Goal: Download file/media

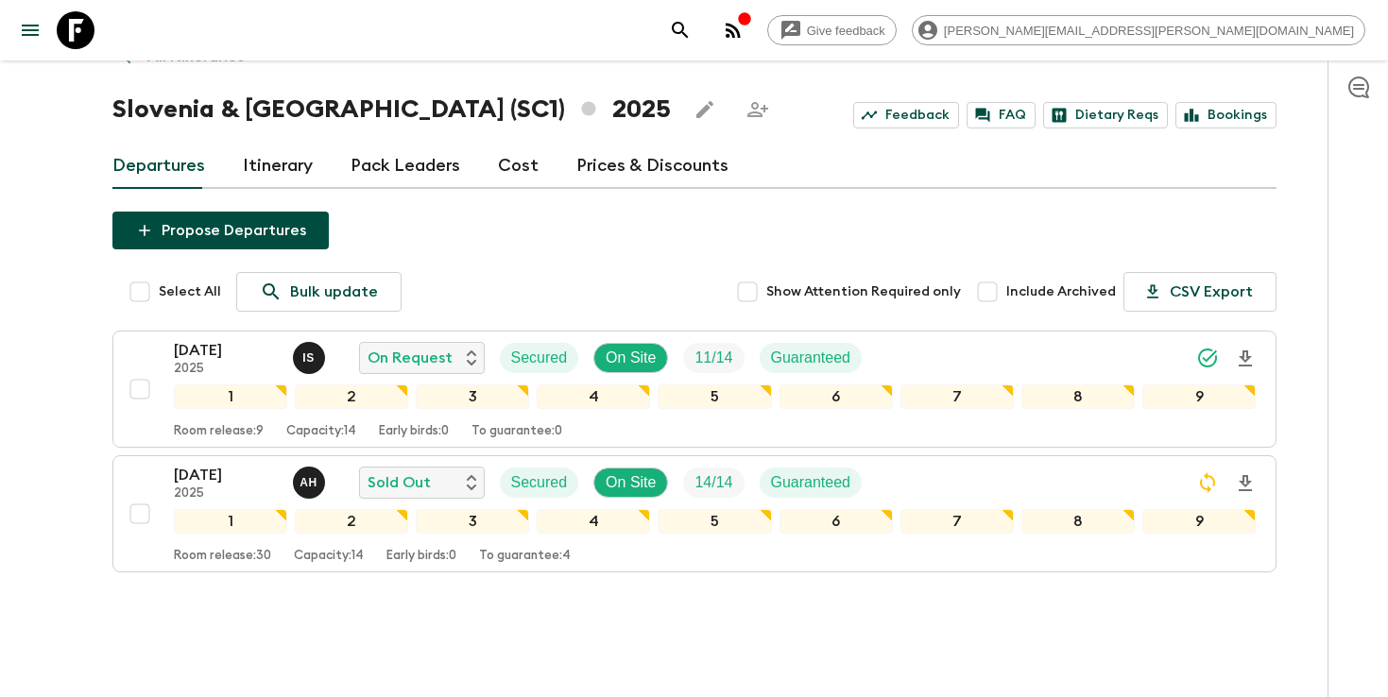
click at [692, 27] on icon "search adventures" at bounding box center [680, 30] width 23 height 23
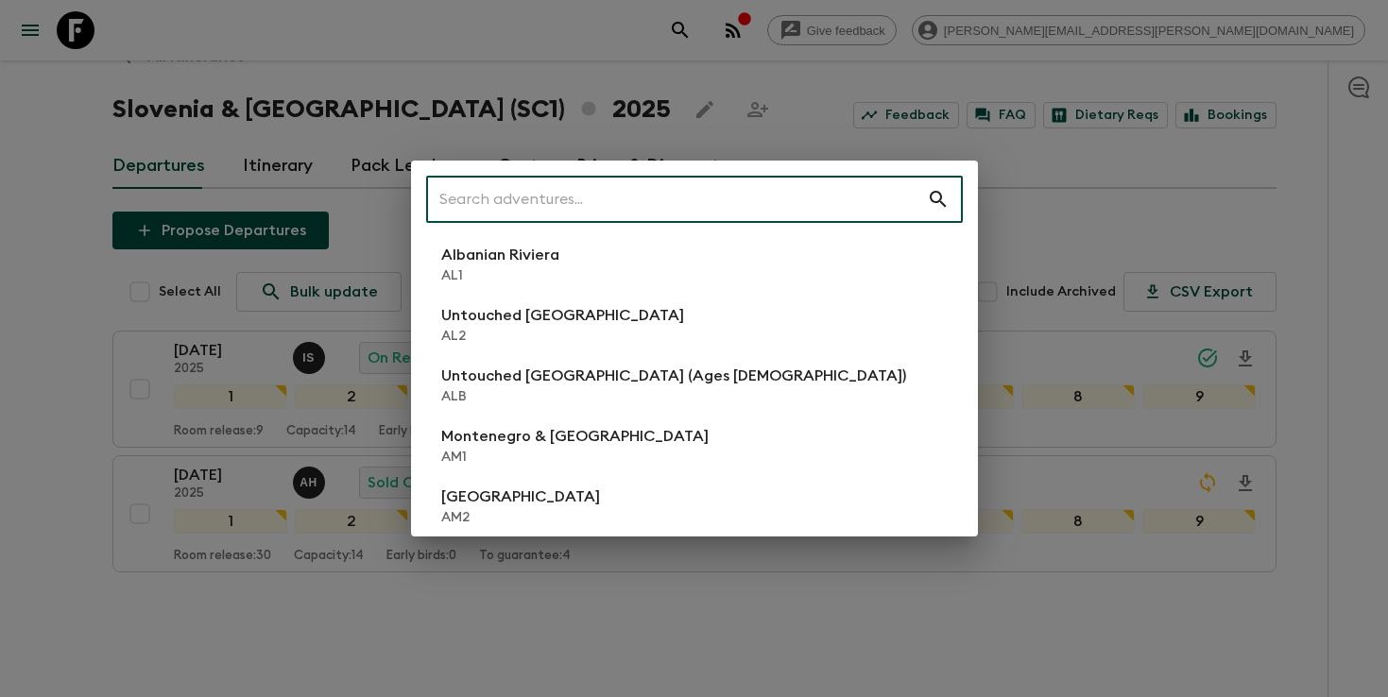
scroll to position [38, 0]
click at [720, 180] on input "text" at bounding box center [676, 199] width 501 height 53
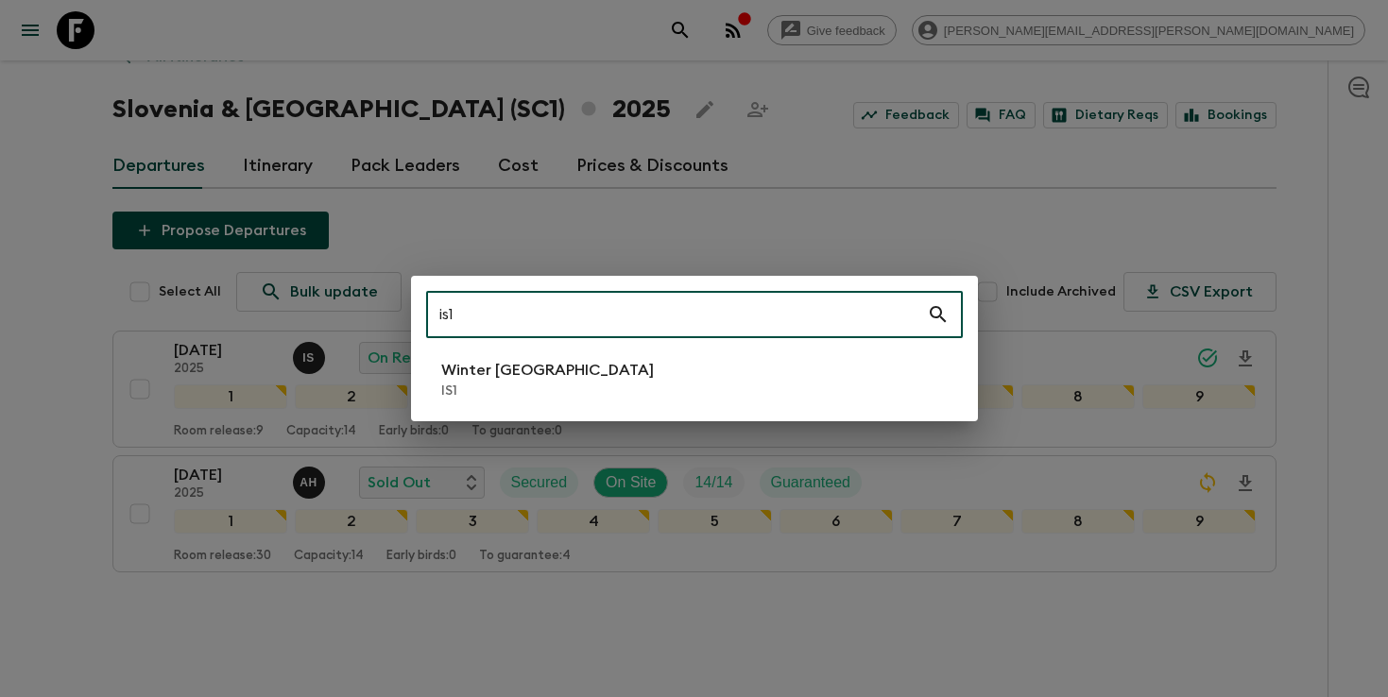
type input "is1"
click at [608, 402] on li "Winter Iceland IS1" at bounding box center [694, 379] width 537 height 53
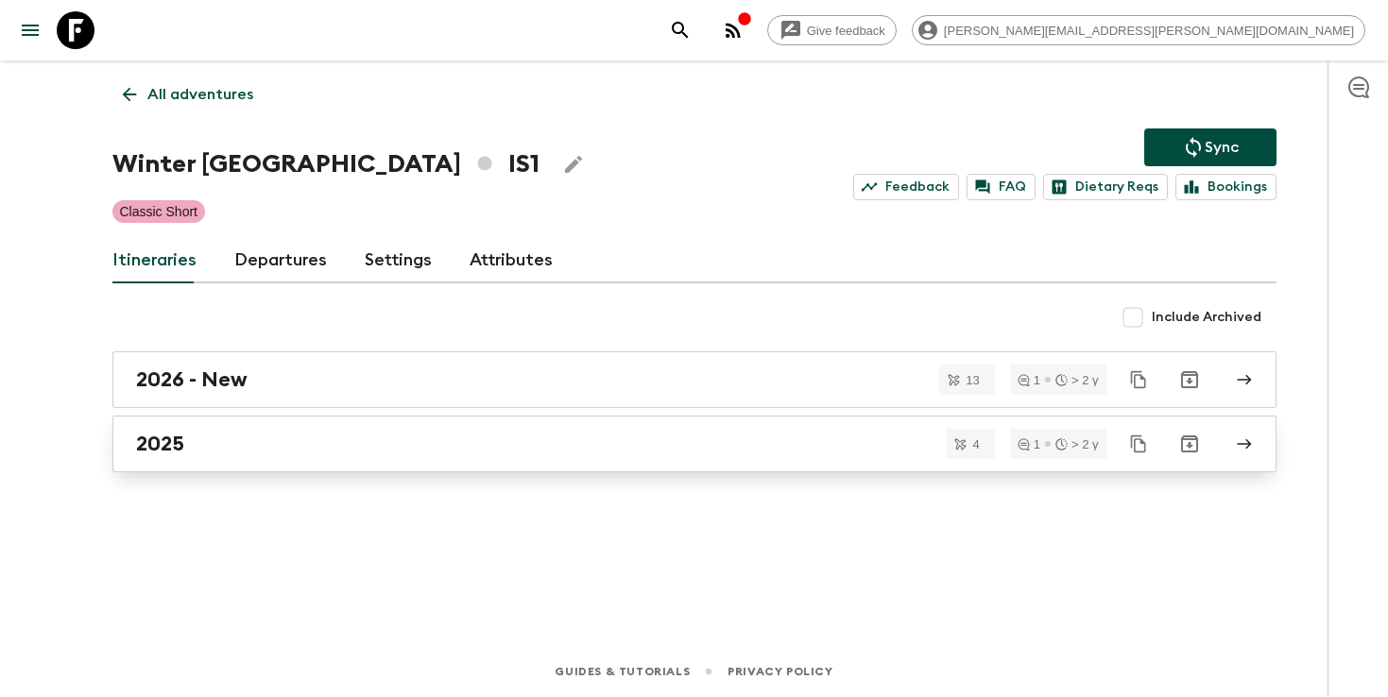
click at [647, 443] on div "2025" at bounding box center [676, 444] width 1081 height 25
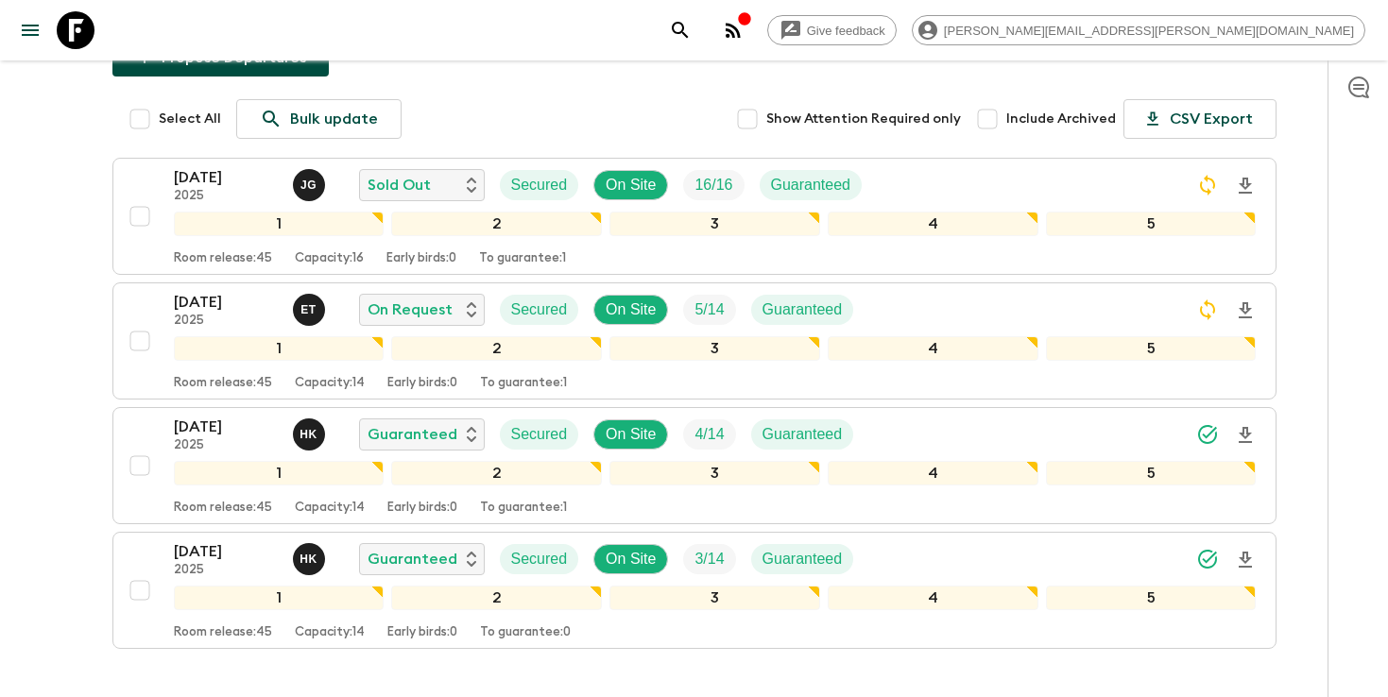
scroll to position [209, 0]
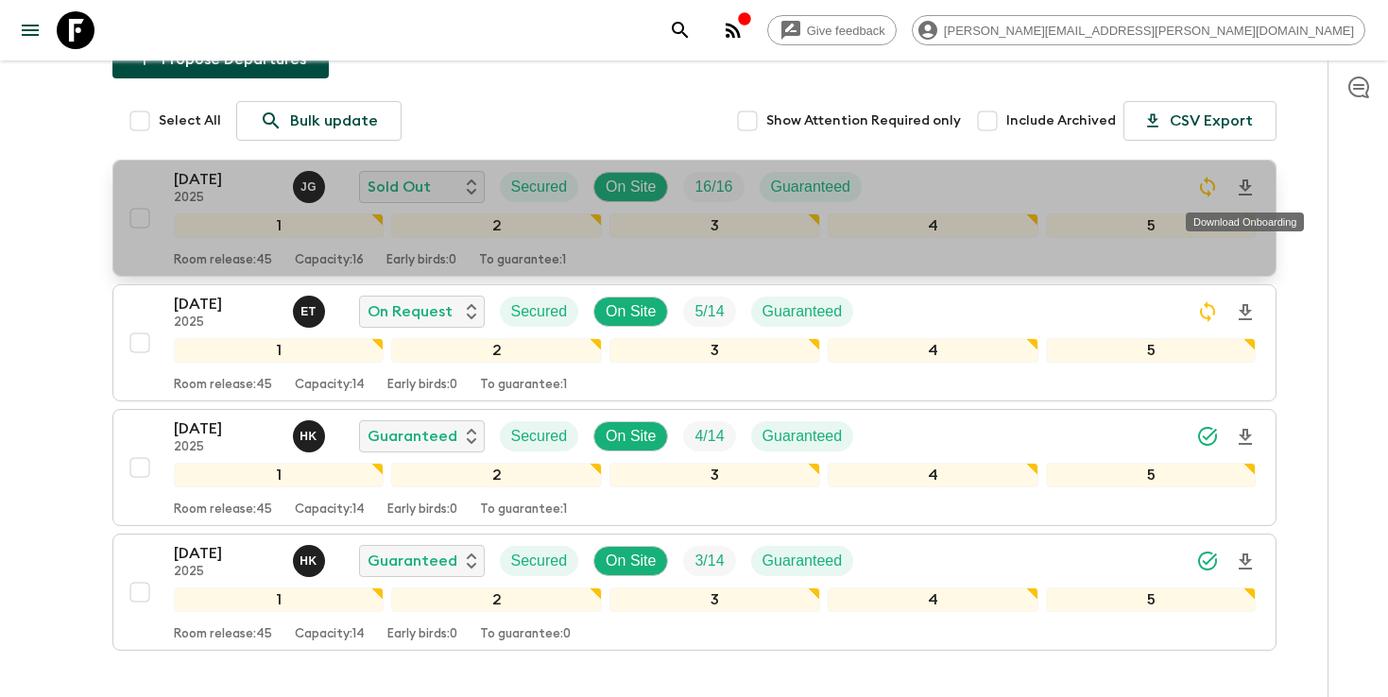
click at [1244, 190] on icon "Download Onboarding" at bounding box center [1245, 188] width 23 height 23
click at [1250, 188] on icon "Download Onboarding" at bounding box center [1245, 188] width 23 height 23
